Goal: Find contact information: Find contact information

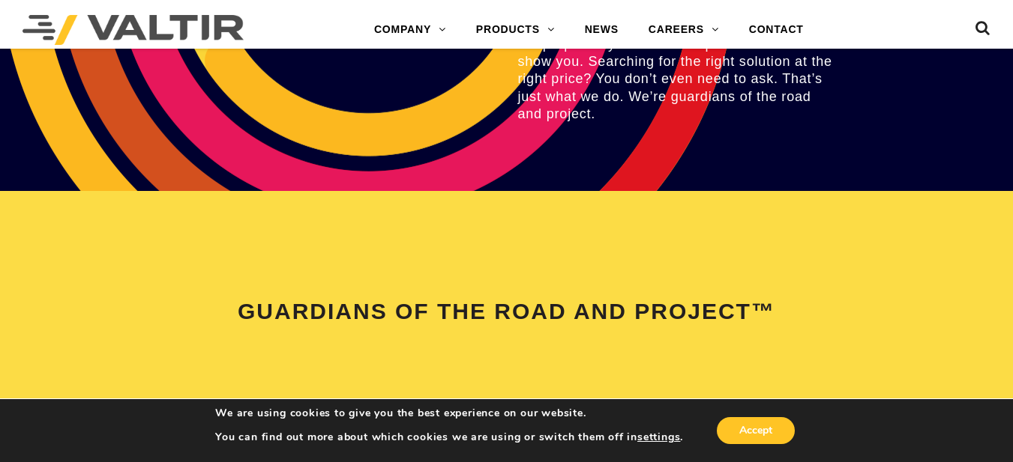
scroll to position [2755, 0]
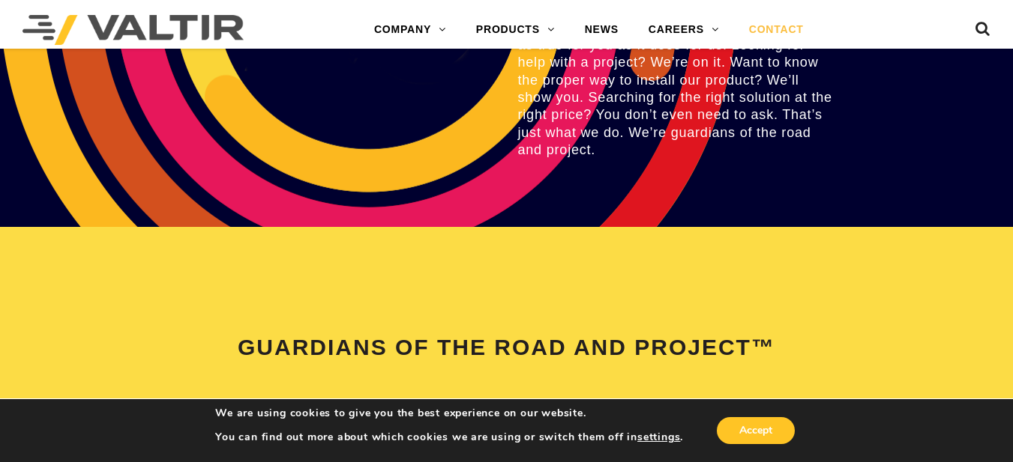
click at [776, 28] on link "CONTACT" at bounding box center [776, 30] width 85 height 30
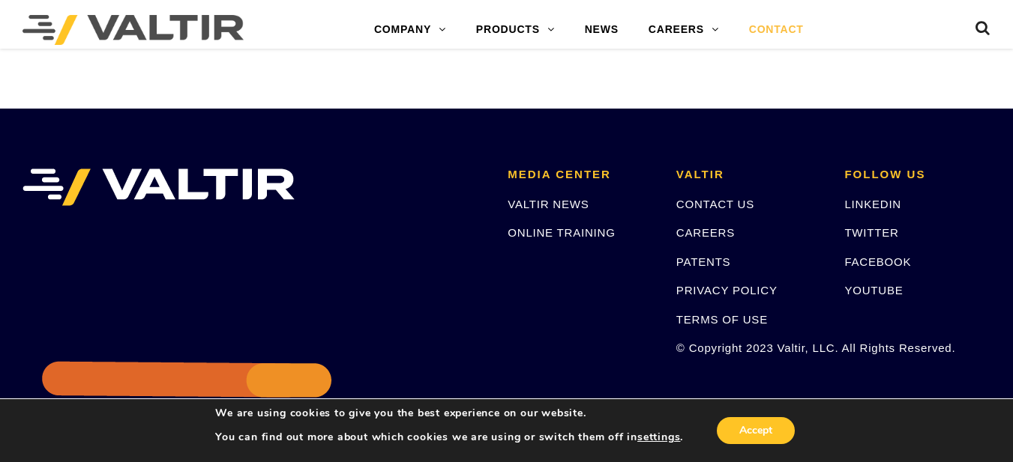
scroll to position [2048, 0]
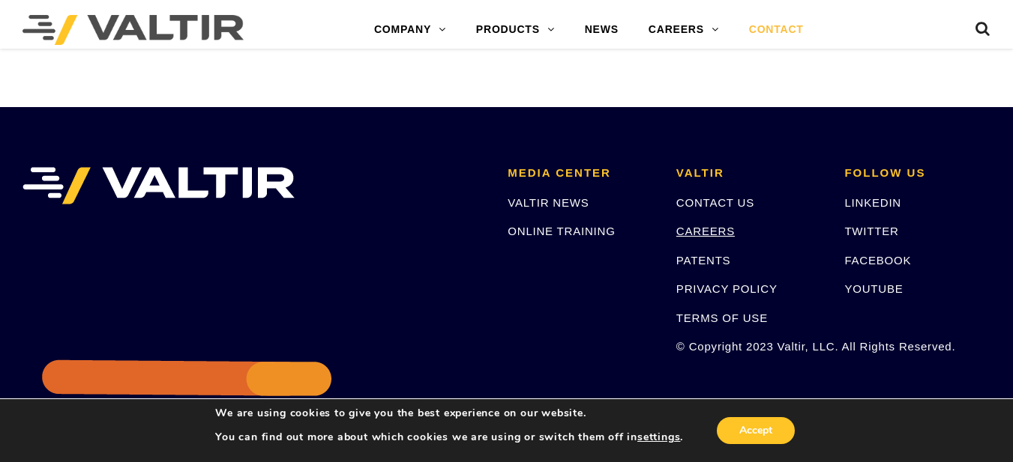
click at [712, 234] on link "CAREERS" at bounding box center [705, 231] width 58 height 13
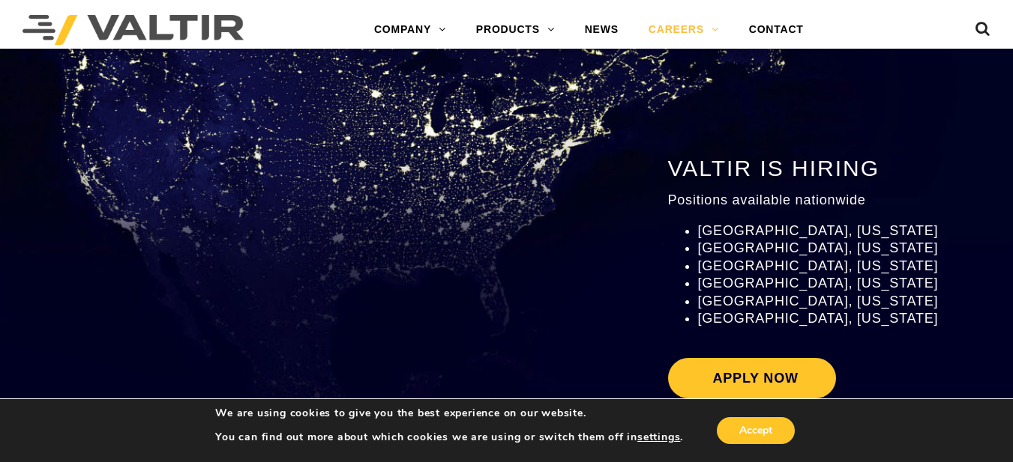
scroll to position [1662, 0]
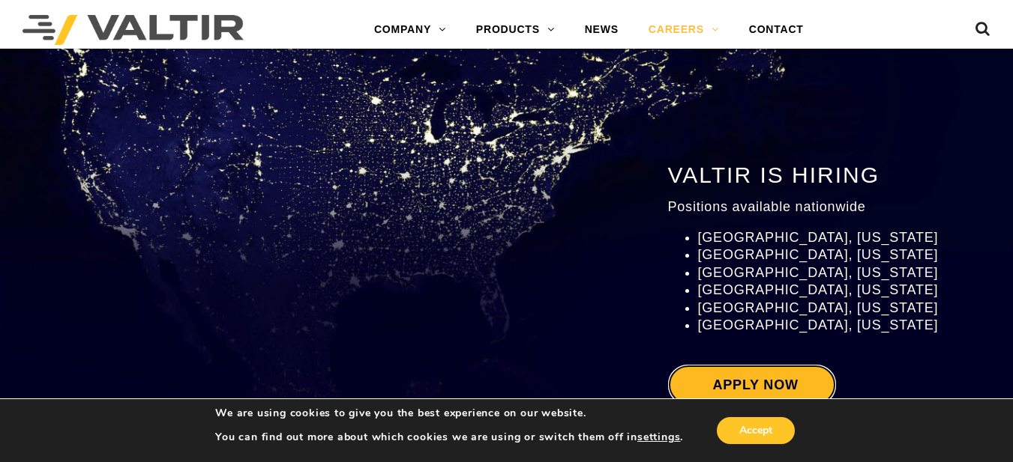
click at [776, 368] on link "Apply Now" at bounding box center [752, 385] width 168 height 40
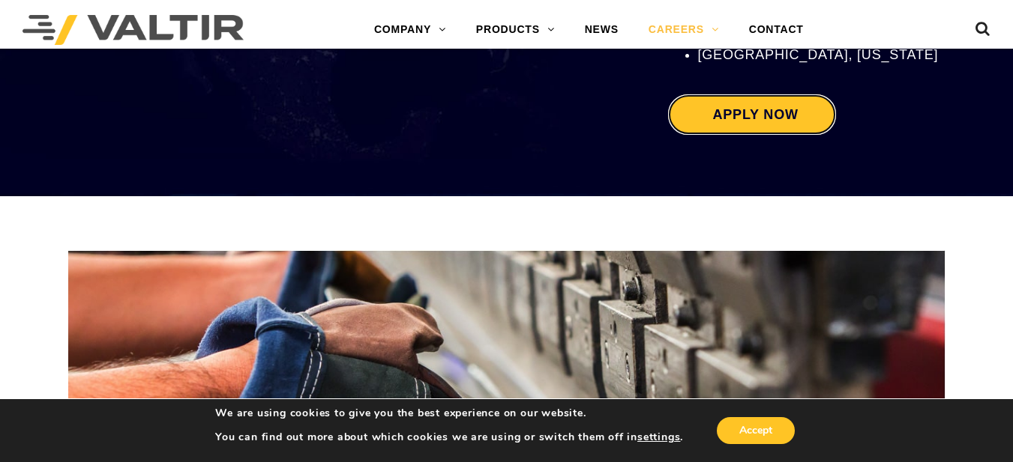
scroll to position [1934, 0]
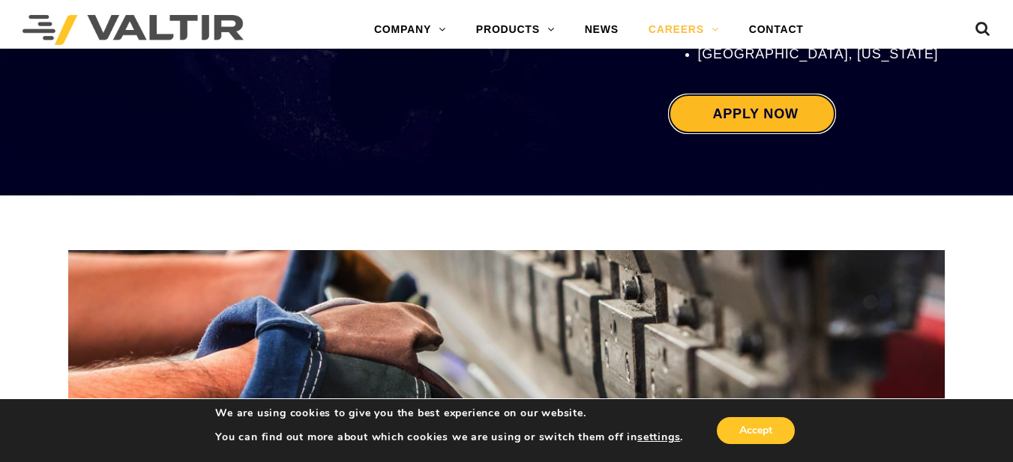
click at [783, 112] on link "Apply Now" at bounding box center [752, 114] width 168 height 40
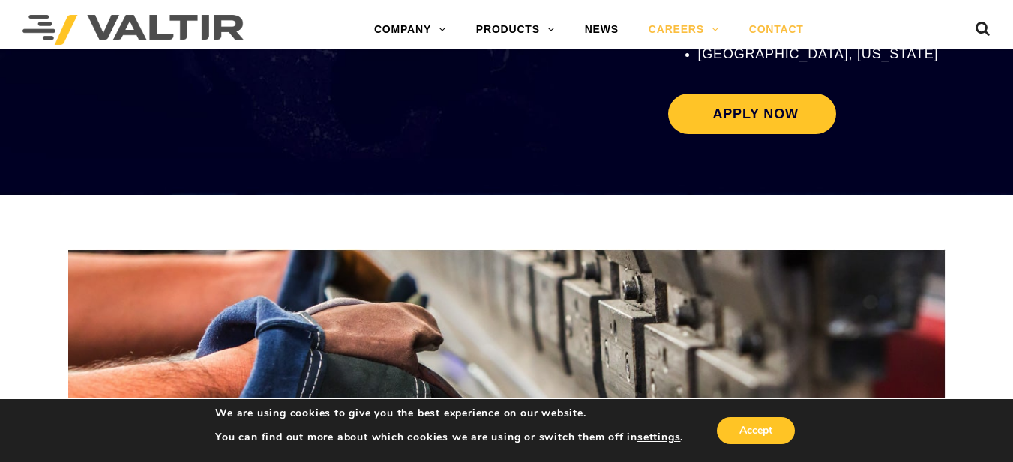
click at [781, 23] on link "CONTACT" at bounding box center [776, 30] width 85 height 30
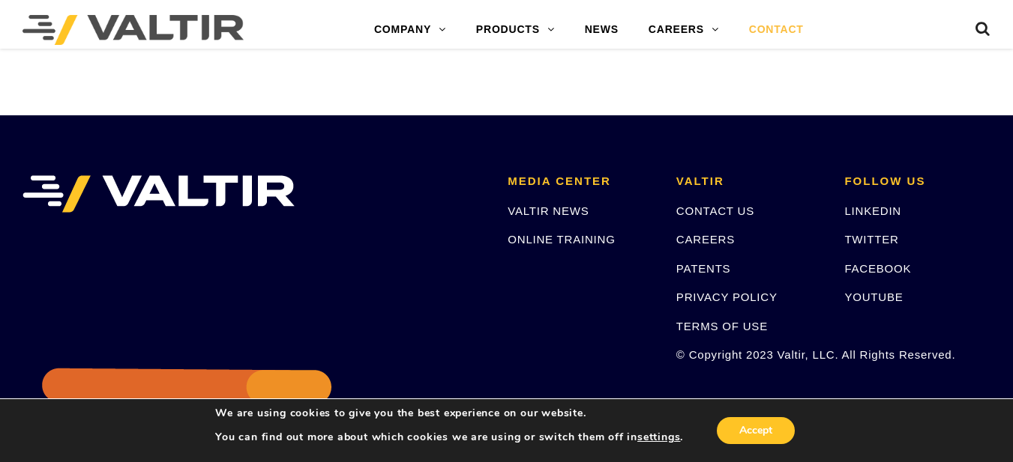
scroll to position [2039, 0]
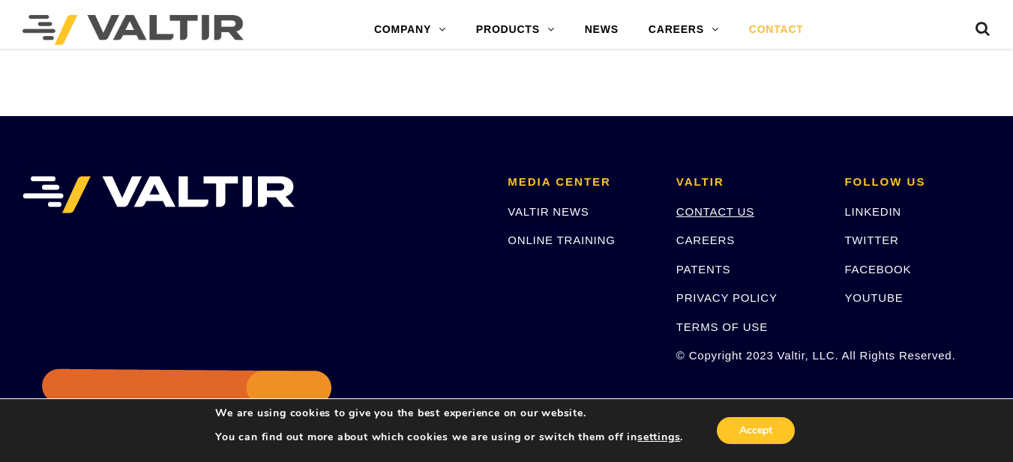
click at [728, 215] on link "CONTACT US" at bounding box center [715, 211] width 78 height 13
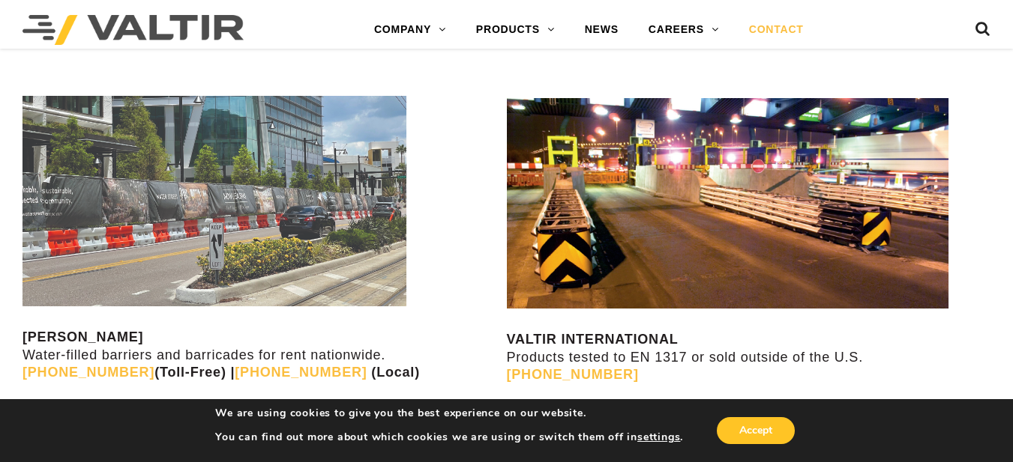
scroll to position [1316, 0]
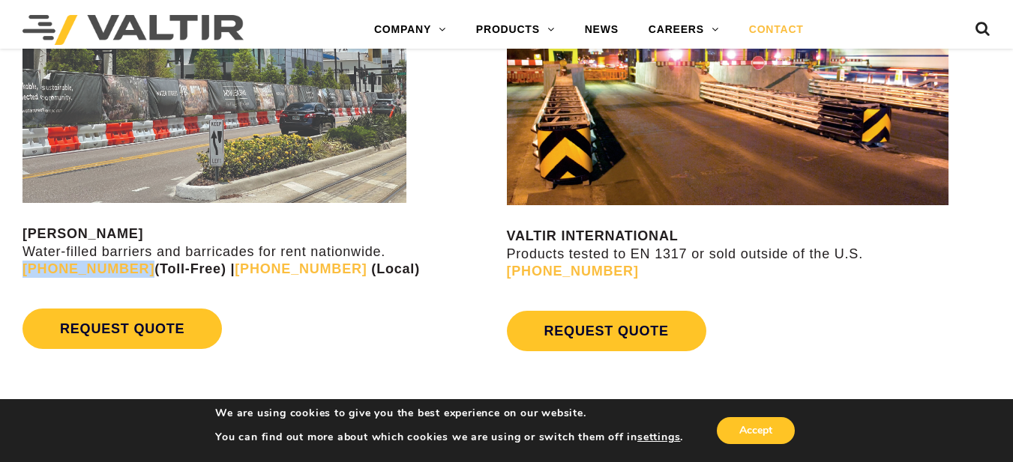
drag, startPoint x: 727, startPoint y: 215, endPoint x: 22, endPoint y: 275, distance: 707.9
click at [22, 275] on div "VALTIR RENTALS Water-filled barriers and barricades for rent nationwide. (888) …" at bounding box center [253, 178] width 507 height 399
copy link "(888) 496-3625"
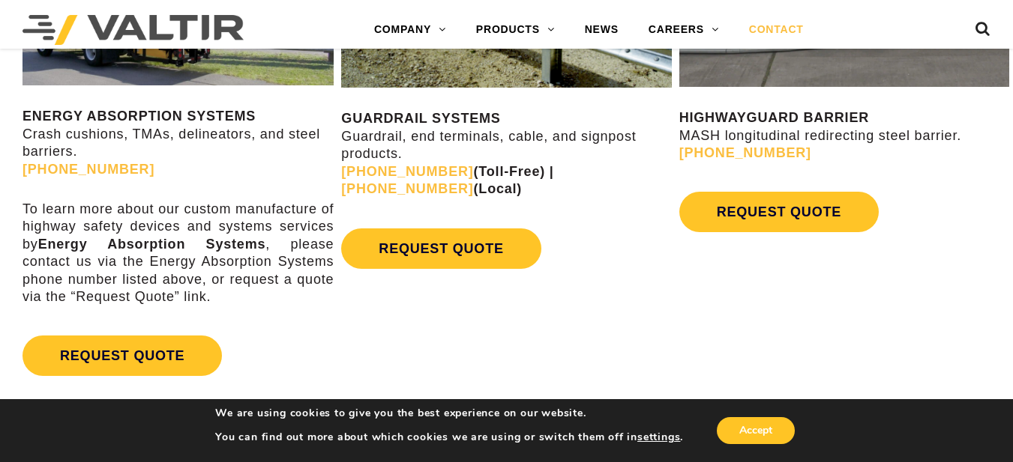
scroll to position [851, 0]
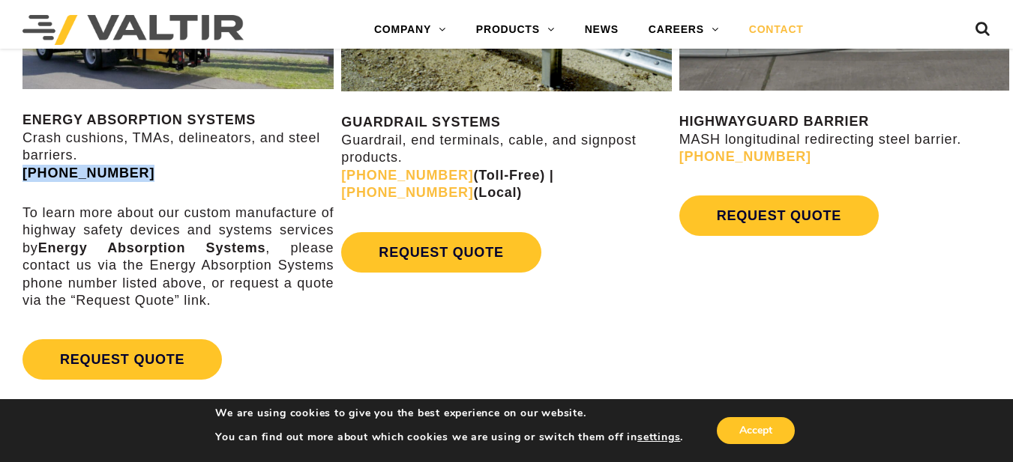
drag, startPoint x: 126, startPoint y: 174, endPoint x: 22, endPoint y: 172, distance: 103.4
click at [22, 172] on p "ENERGY ABSORPTION SYSTEMS Crash cushions, TMAs, delineators, and steel barriers…" at bounding box center [177, 147] width 311 height 70
copy link "(888) 323-6374"
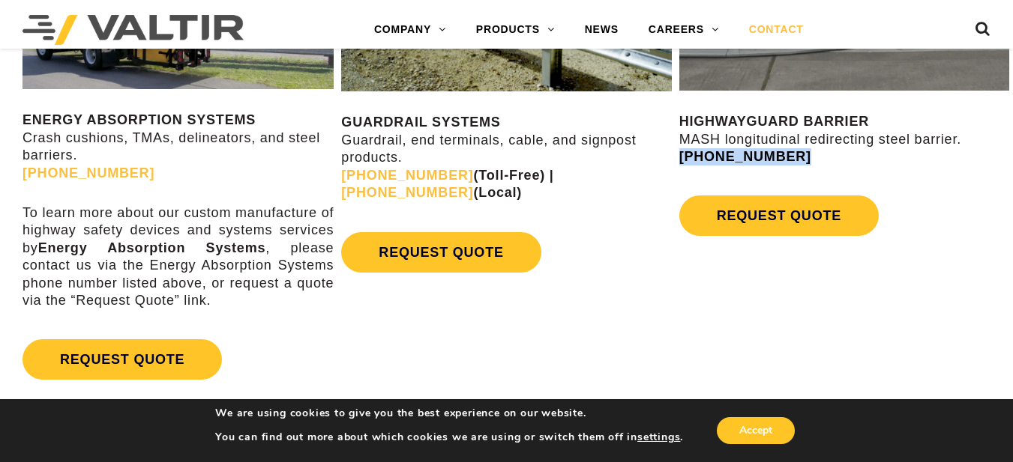
drag, startPoint x: 783, startPoint y: 157, endPoint x: 678, endPoint y: 159, distance: 104.2
click at [679, 159] on p "HIGHWAYGUARD BARRIER MASH longitudinal redirecting steel barrier. (888) 323-6374" at bounding box center [844, 139] width 330 height 52
copy link "(888) 323-6374"
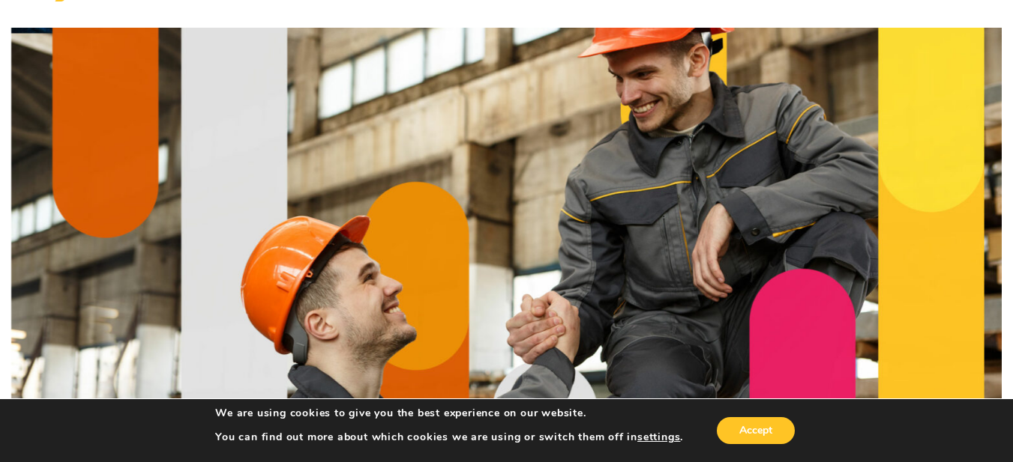
scroll to position [0, 0]
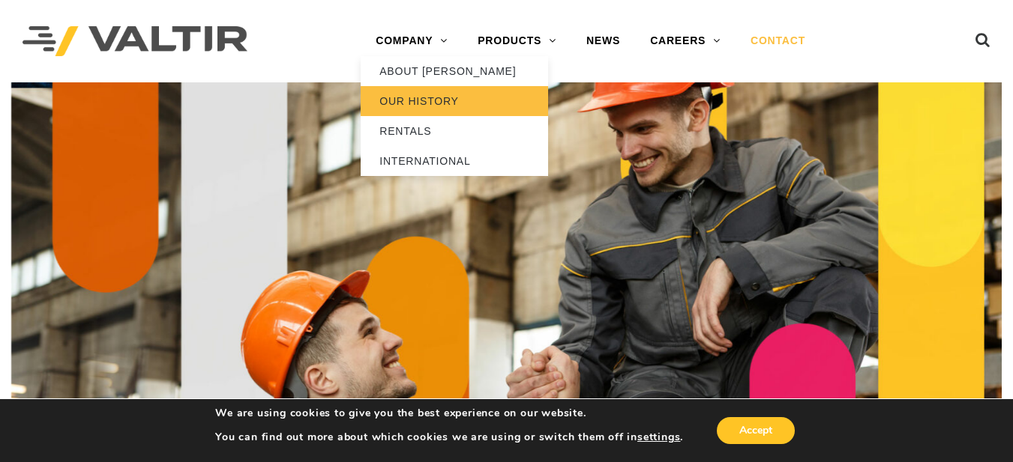
click at [420, 100] on link "OUR HISTORY" at bounding box center [454, 101] width 187 height 30
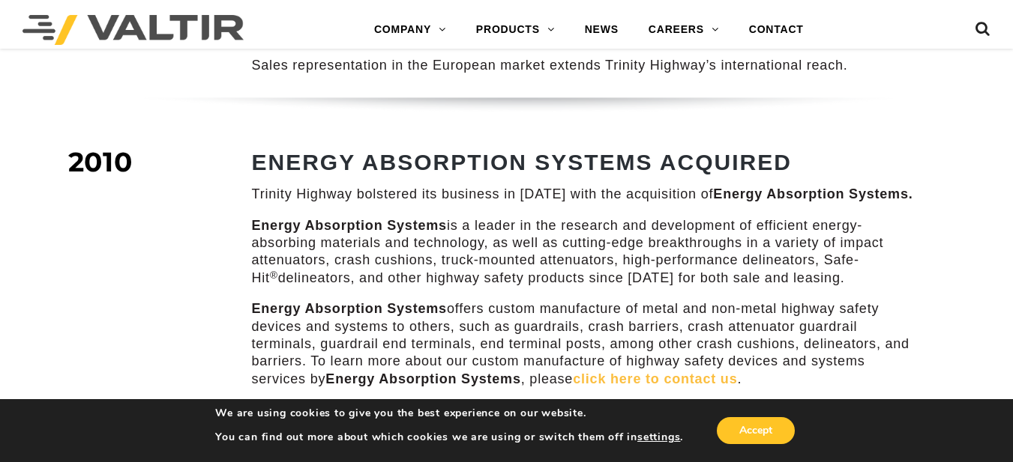
scroll to position [1386, 0]
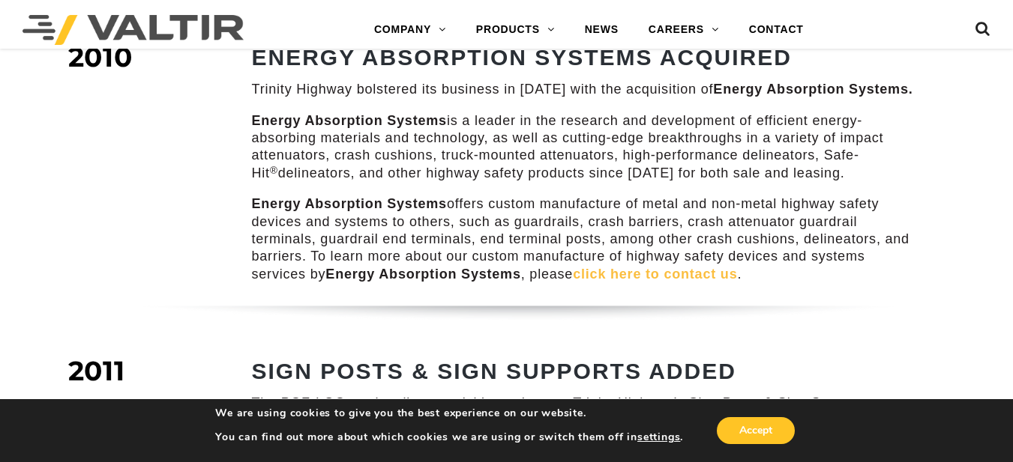
click at [652, 267] on link "click here to contact us" at bounding box center [655, 274] width 164 height 15
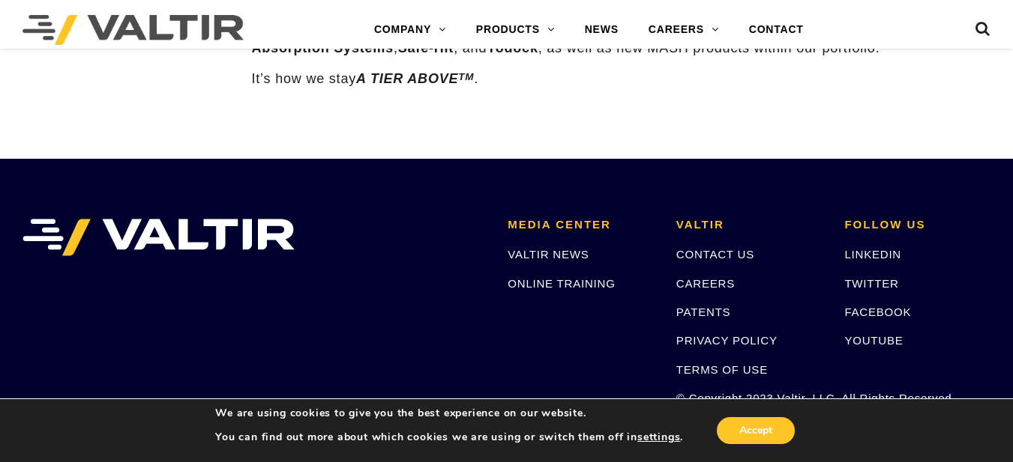
scroll to position [2386, 0]
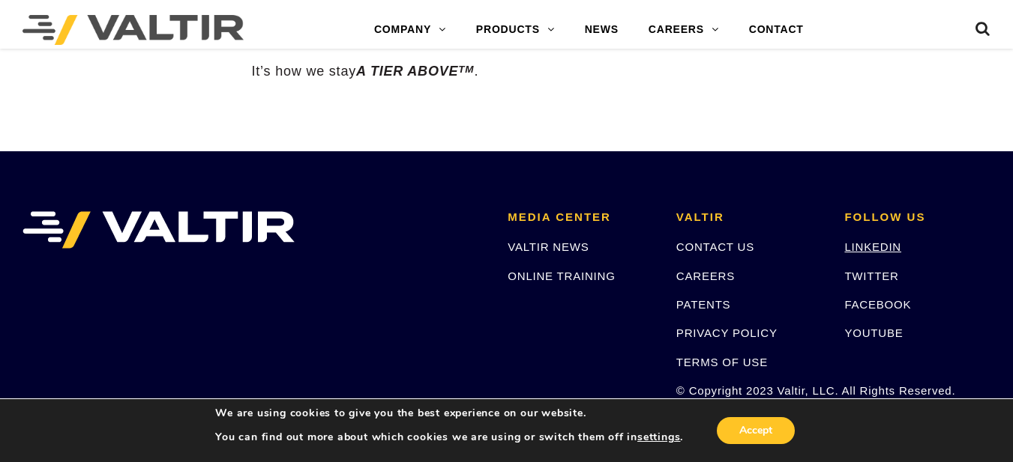
click at [863, 241] on link "LINKEDIN" at bounding box center [872, 247] width 57 height 13
click at [106, 25] on img at bounding box center [132, 30] width 221 height 30
